Goal: Task Accomplishment & Management: Manage account settings

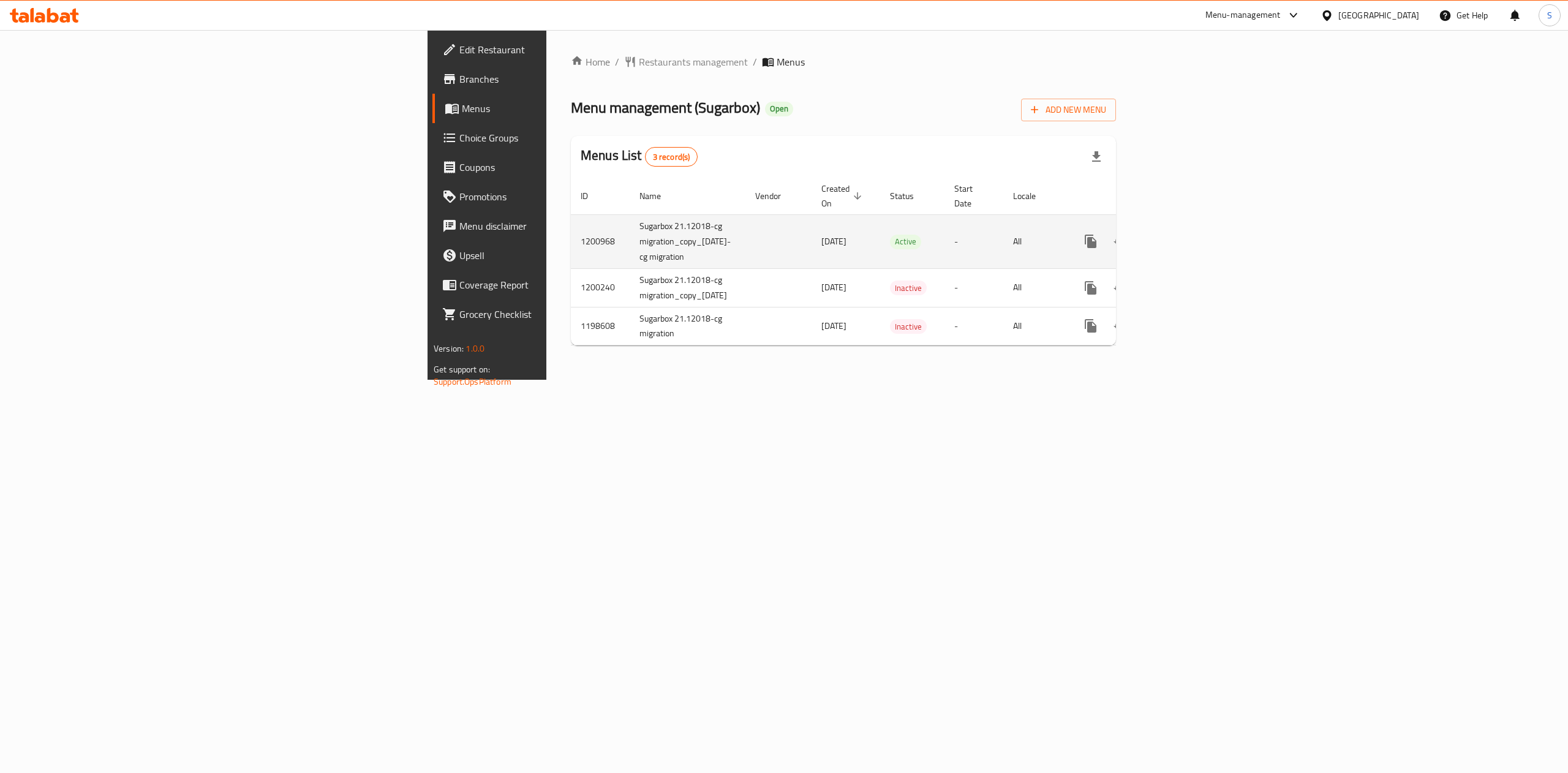
click at [1186, 234] on icon "enhanced table" at bounding box center [1178, 241] width 14 height 14
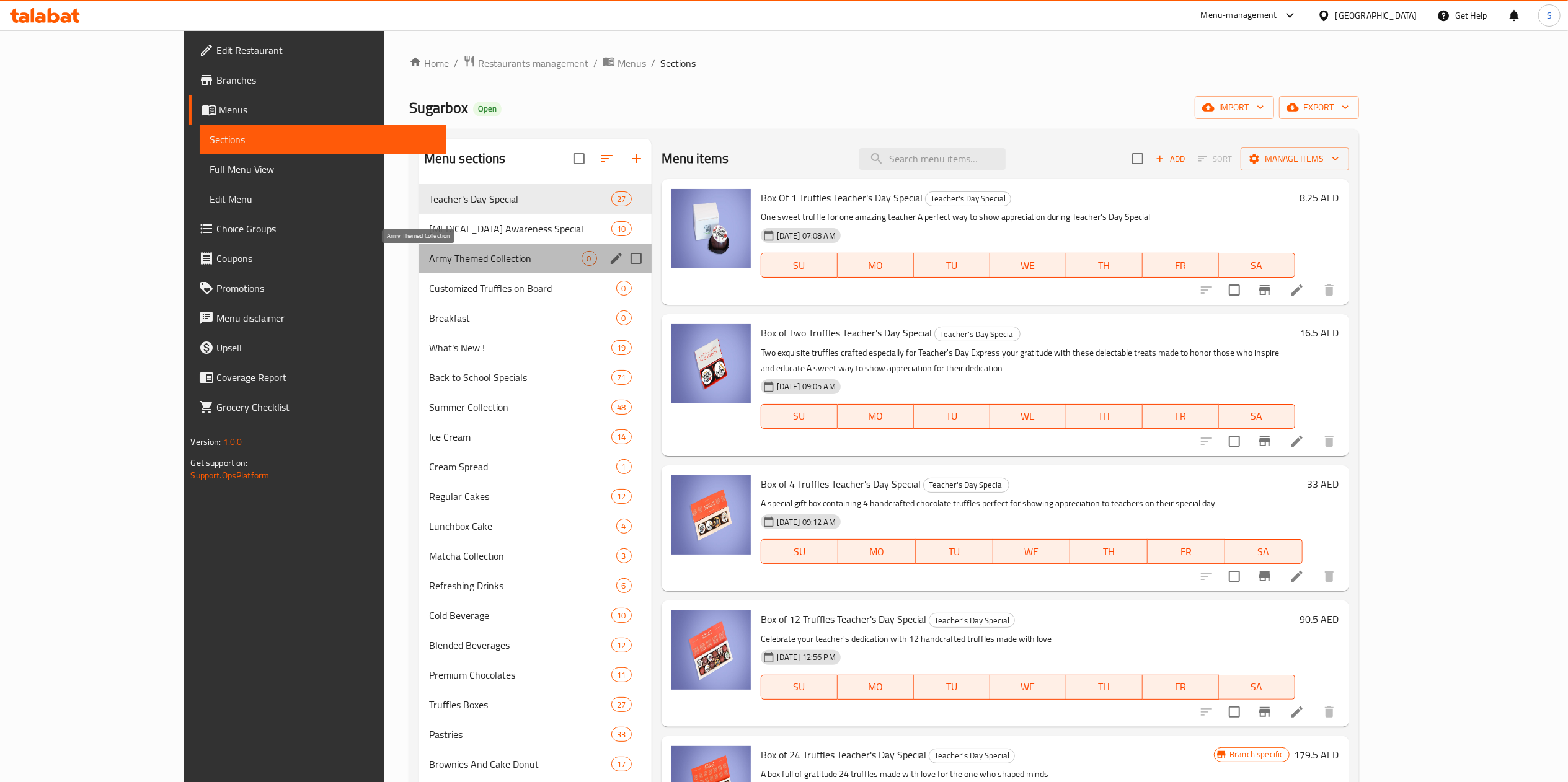
click at [429, 254] on span "Army Themed Collection" at bounding box center [505, 258] width 152 height 15
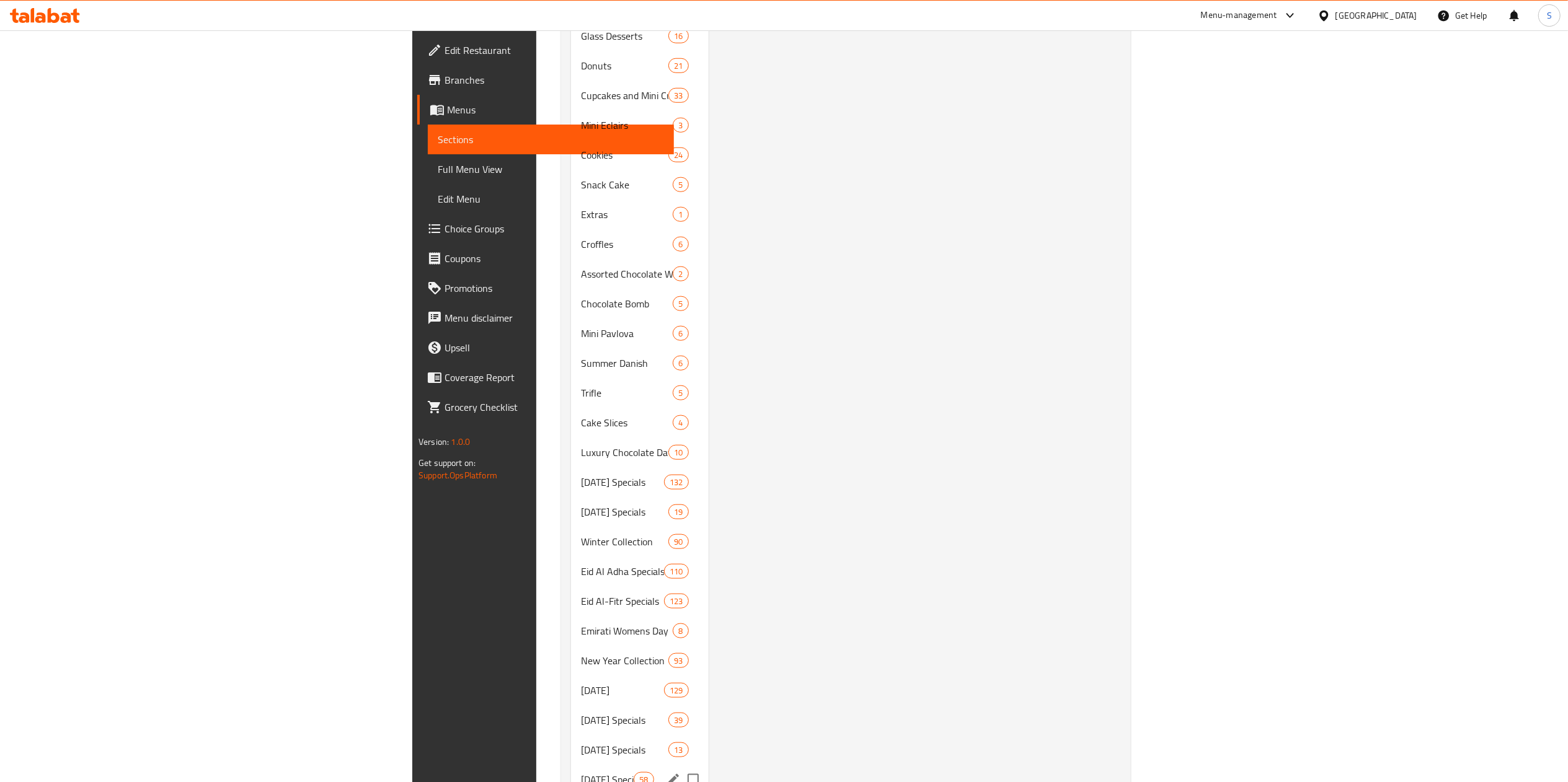
scroll to position [1227, 0]
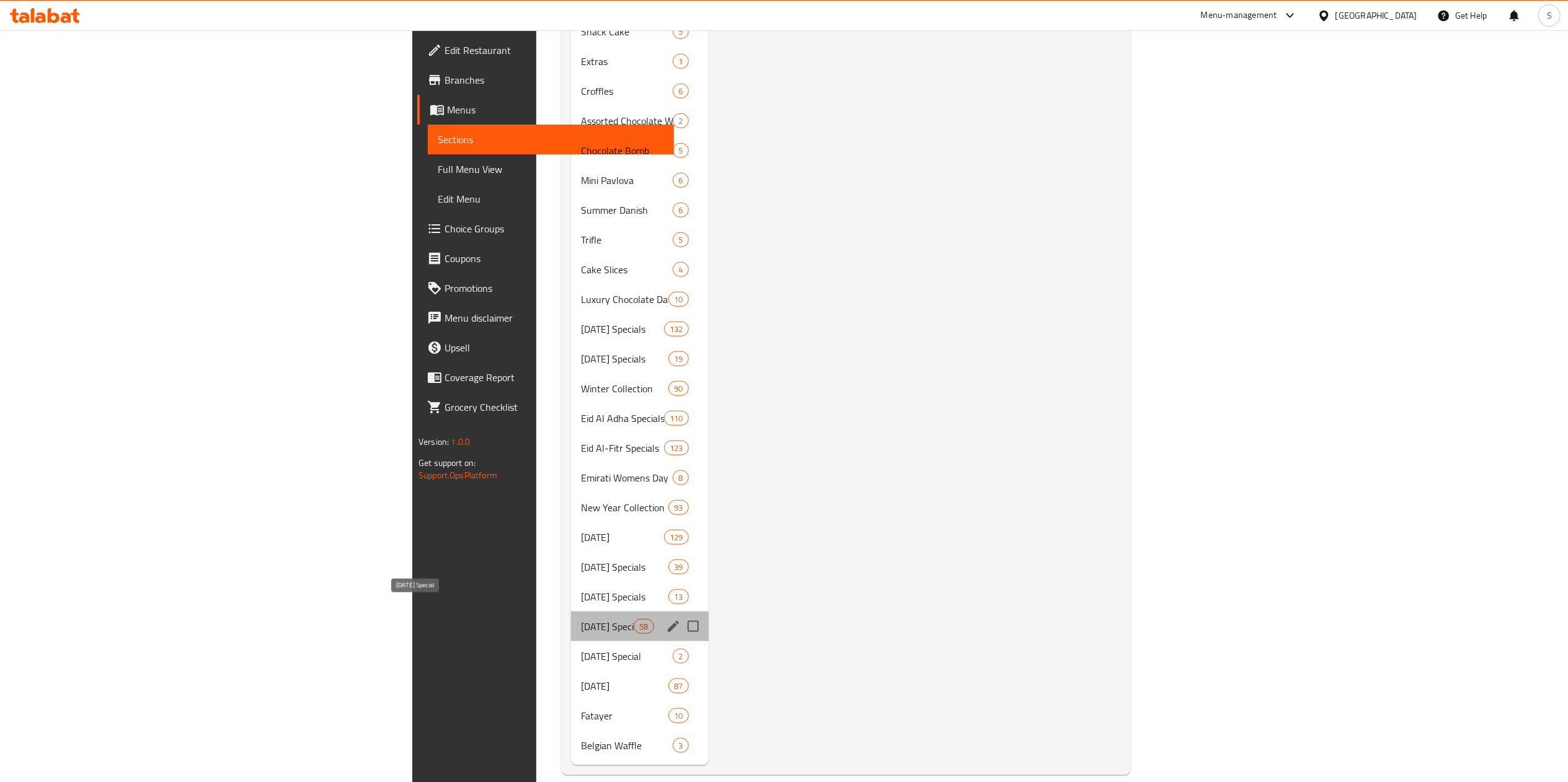
click at [581, 619] on span "[DATE] Special" at bounding box center [607, 626] width 53 height 15
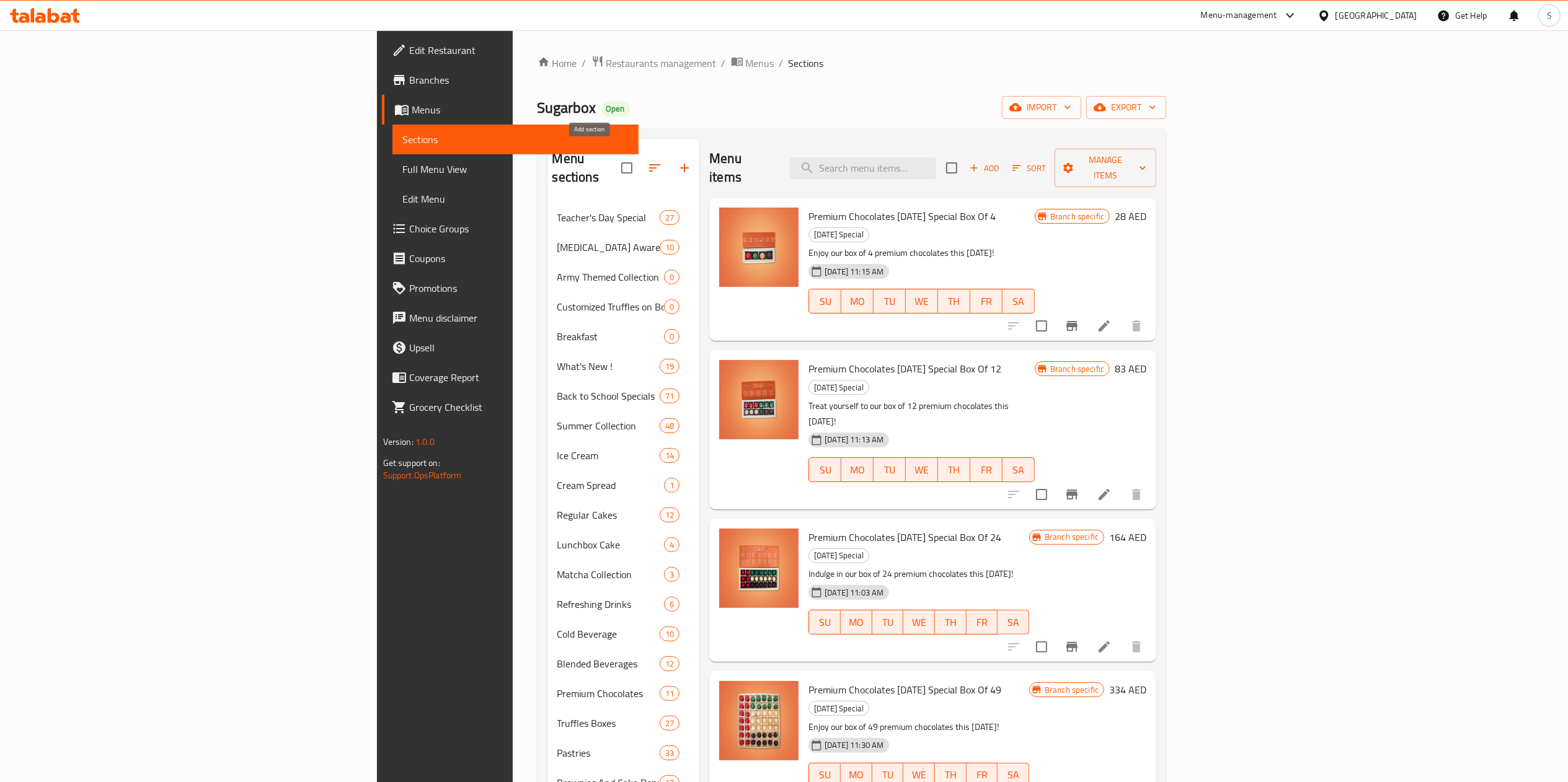
click at [647, 161] on icon "button" at bounding box center [654, 167] width 15 height 15
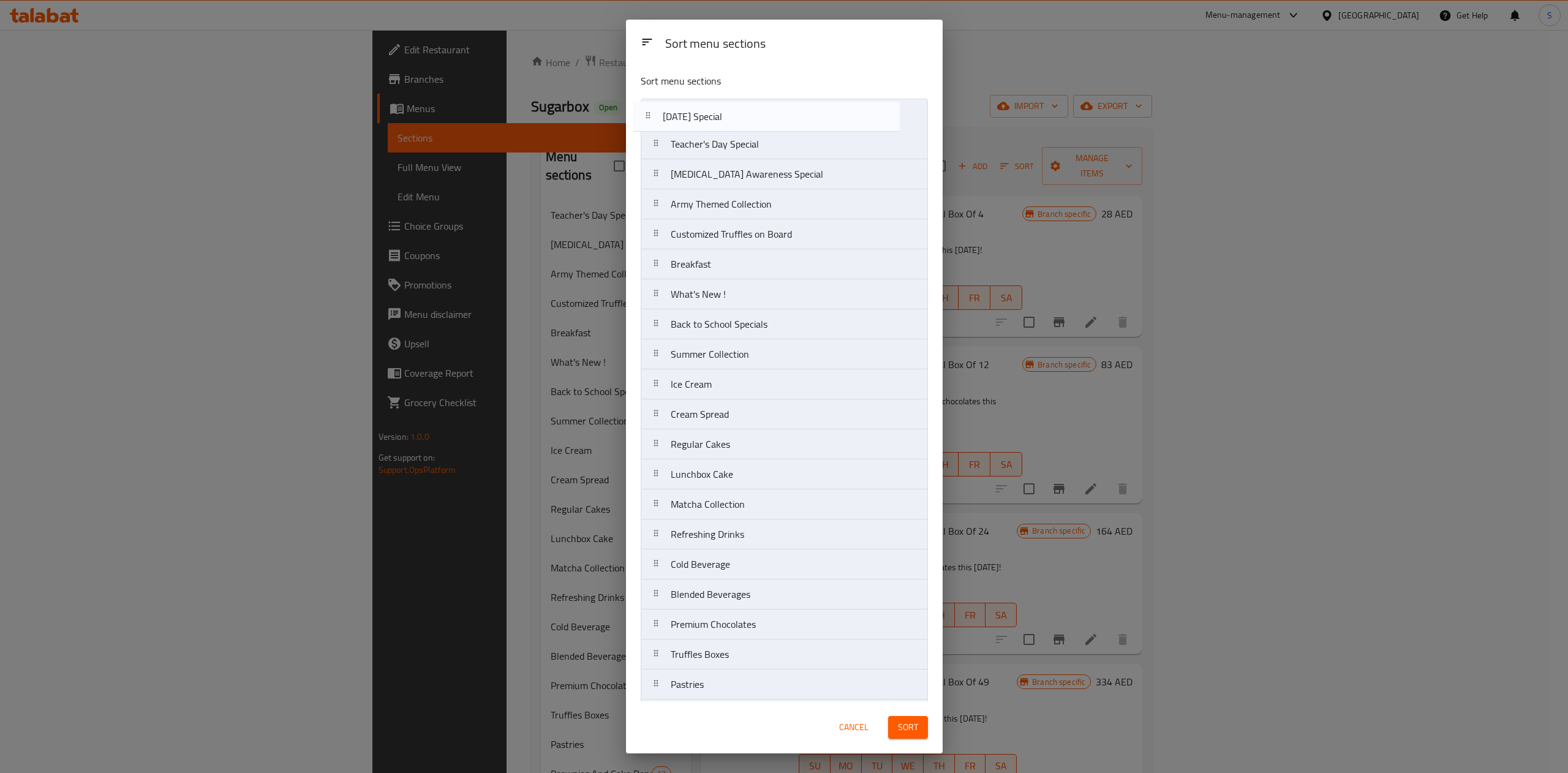
drag, startPoint x: 748, startPoint y: 567, endPoint x: 744, endPoint y: 117, distance: 450.0
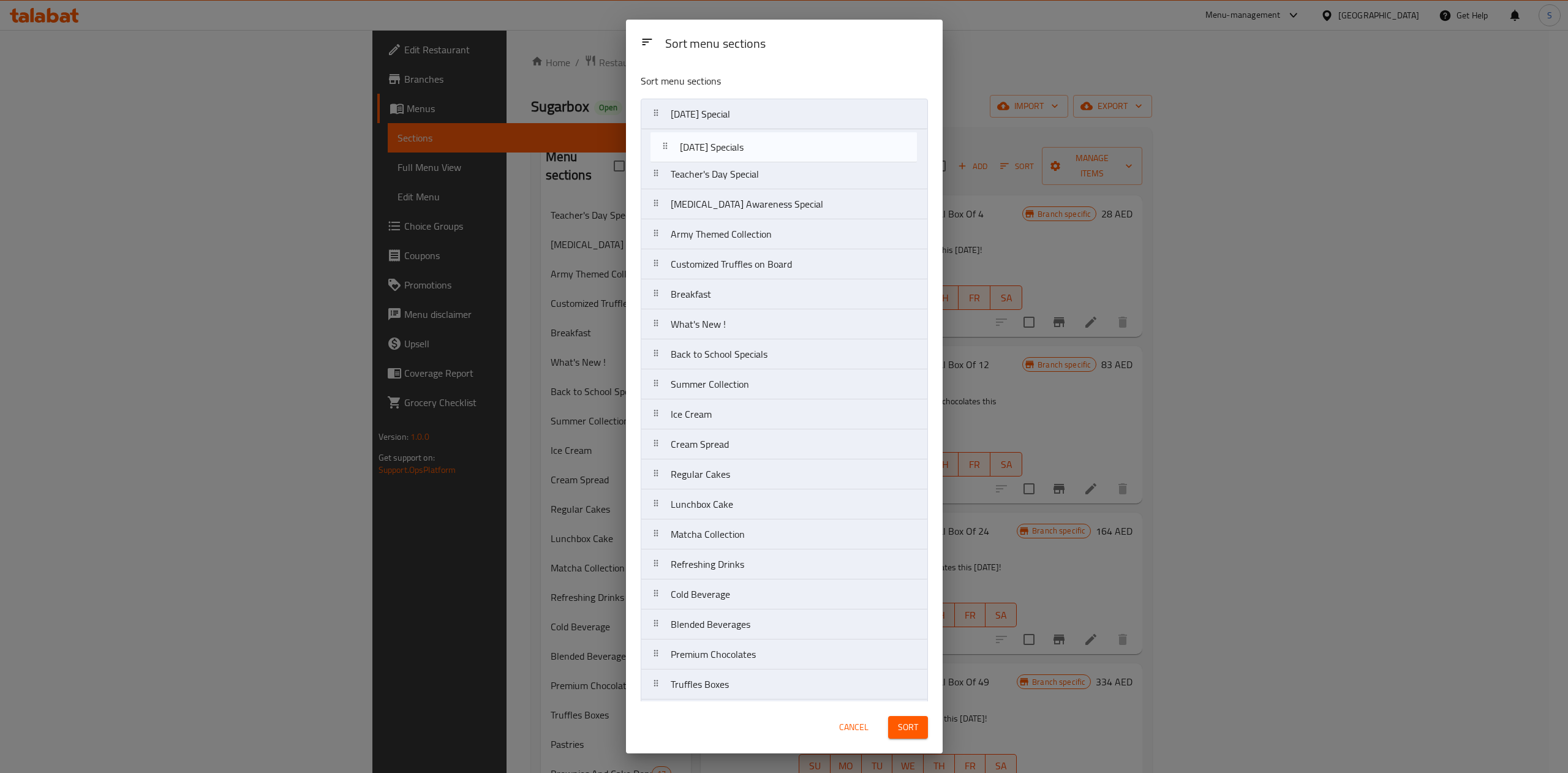
drag, startPoint x: 761, startPoint y: 529, endPoint x: 770, endPoint y: 144, distance: 385.1
drag, startPoint x: 792, startPoint y: 277, endPoint x: 796, endPoint y: 181, distance: 96.1
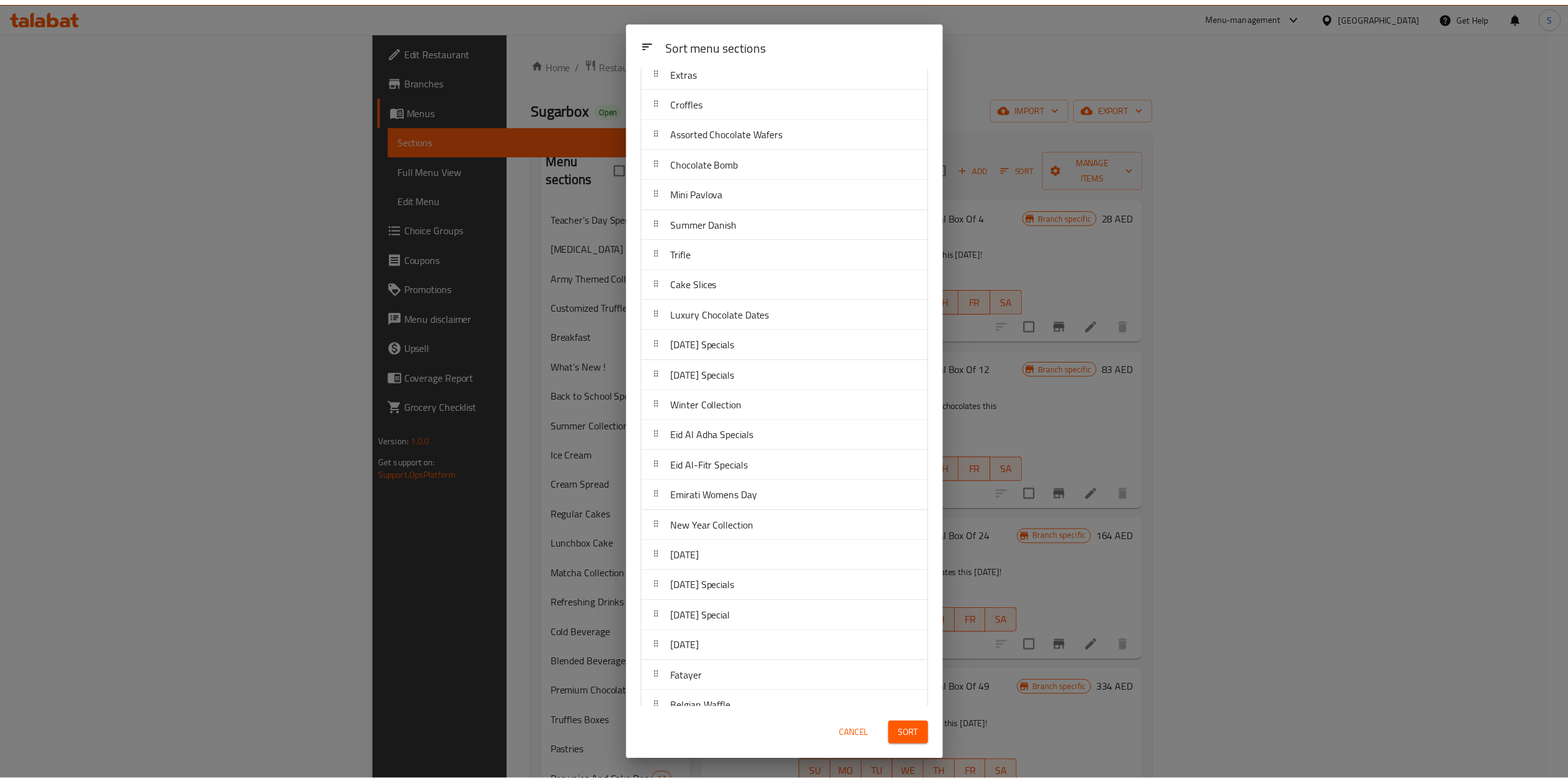
scroll to position [1231, 0]
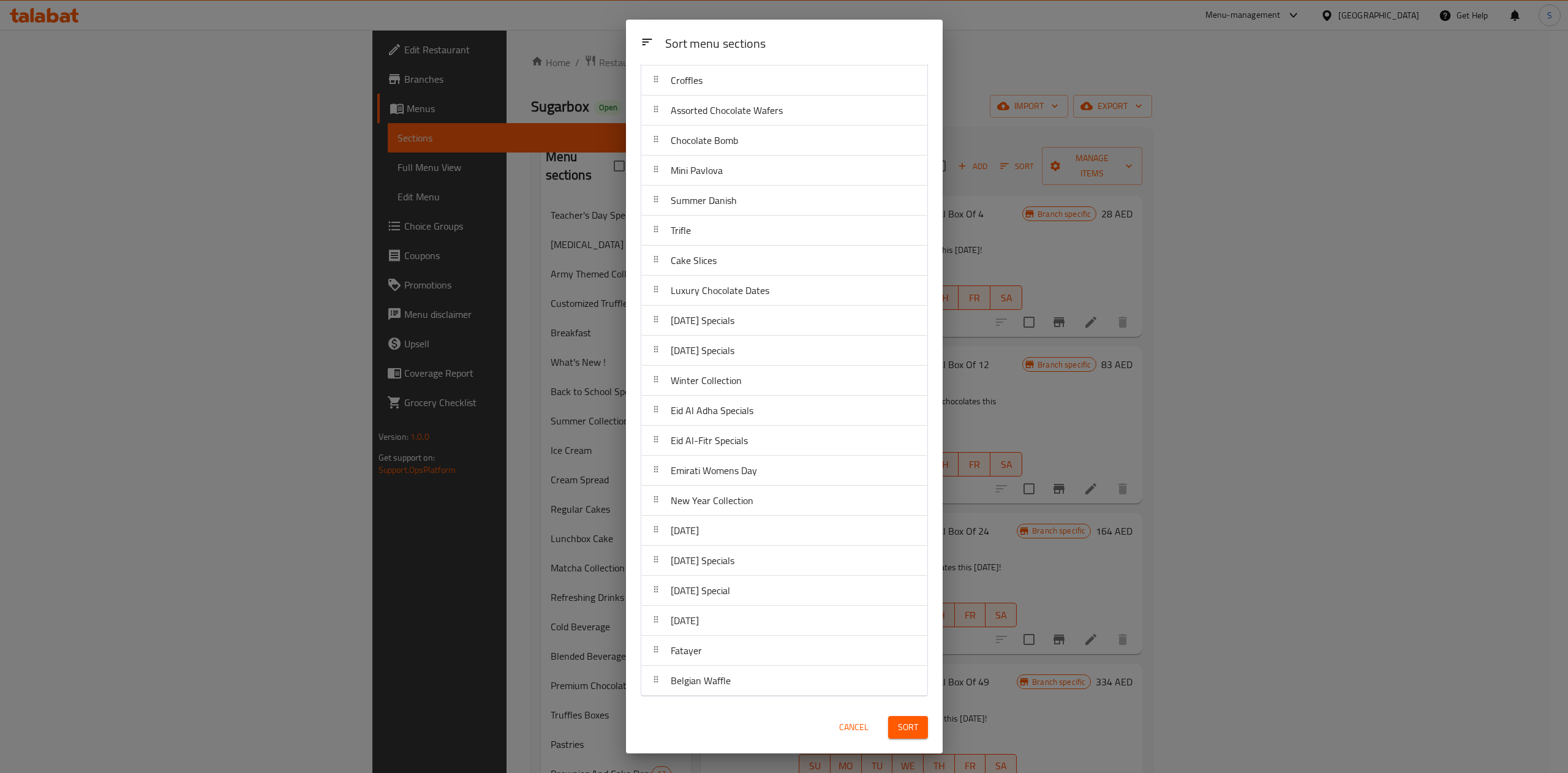
click at [890, 714] on div "Sort" at bounding box center [908, 727] width 54 height 37
click at [890, 722] on button "Sort" at bounding box center [908, 727] width 40 height 23
